Goal: Obtain resource: Obtain resource

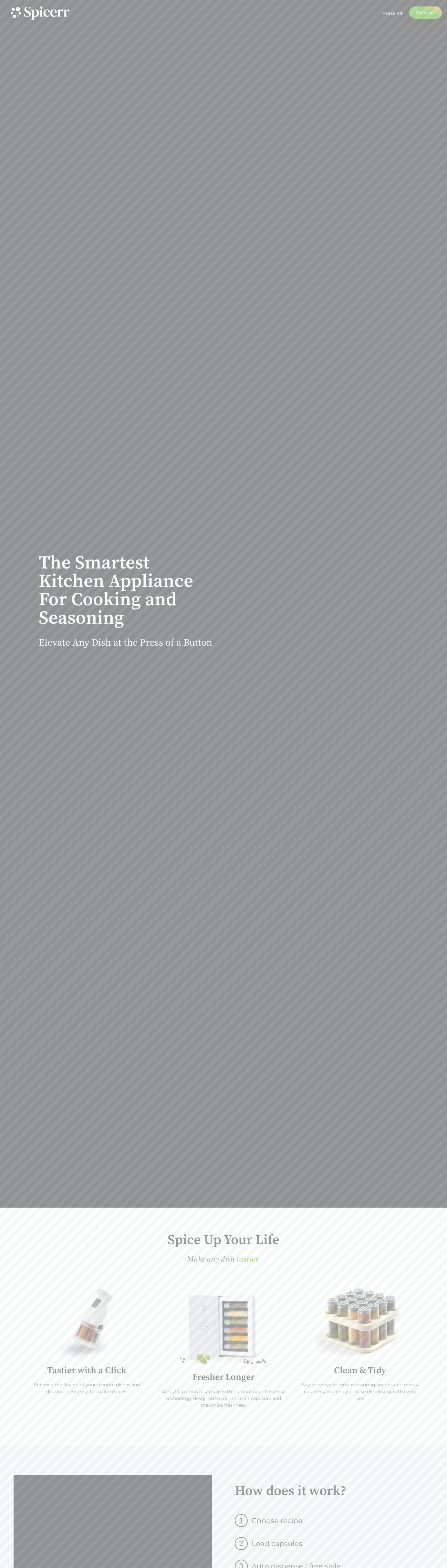
click at [323, 1] on div at bounding box center [224, 13] width 447 height 27
click at [423, 56] on div at bounding box center [323, 631] width 208 height 1618
click at [74, 1567] on html "Press Kit Creators Press Kit Creators The Smartest Kitchen Appliance For Cookin…" at bounding box center [224, 1486] width 447 height 2972
click at [17, 824] on div "The Smartest Kitchen Appliance For Cooking and Seasoning Elevate Any Dish at th…" at bounding box center [224, 604] width 447 height 1207
click at [48, 13] on icon at bounding box center [47, 13] width 45 height 13
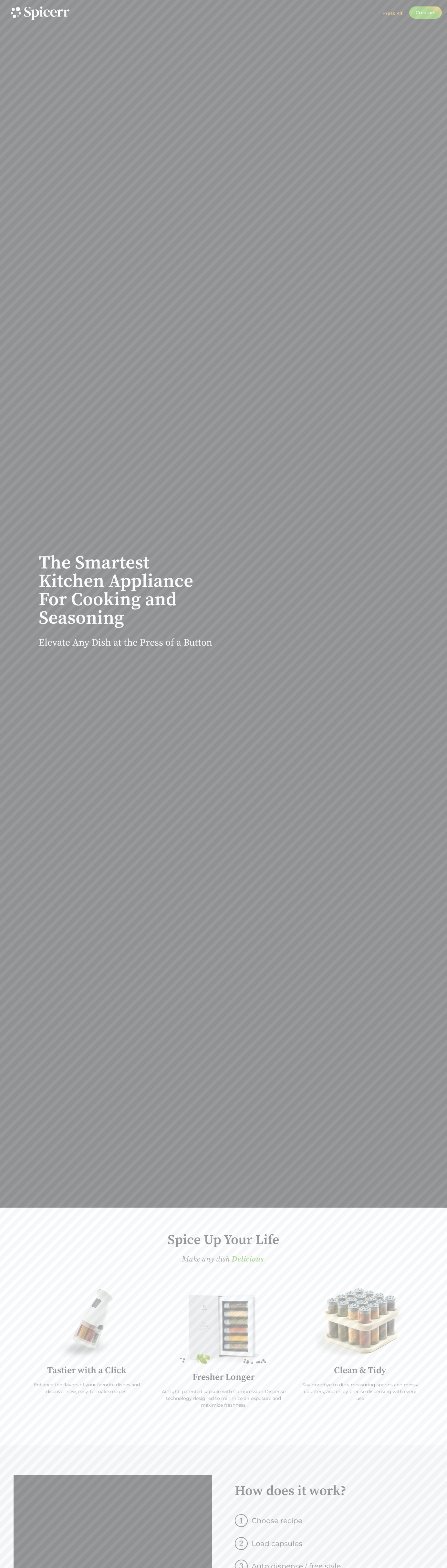
click at [387, 13] on span "Press Kit" at bounding box center [392, 13] width 20 height 6
click at [248, 1259] on span "e a s i e r" at bounding box center [246, 1259] width 21 height 13
click at [248, 1259] on span "e a s i e r" at bounding box center [242, 1259] width 21 height 13
click at [224, 1355] on img at bounding box center [224, 1329] width 106 height 72
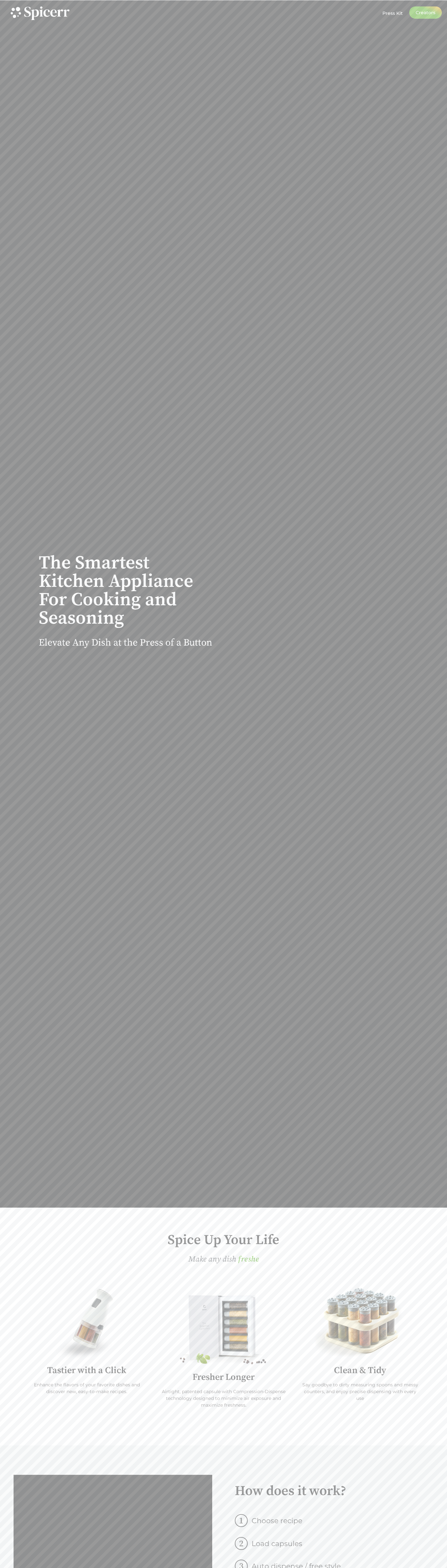
scroll to position [18, 0]
